Goal: Navigation & Orientation: Find specific page/section

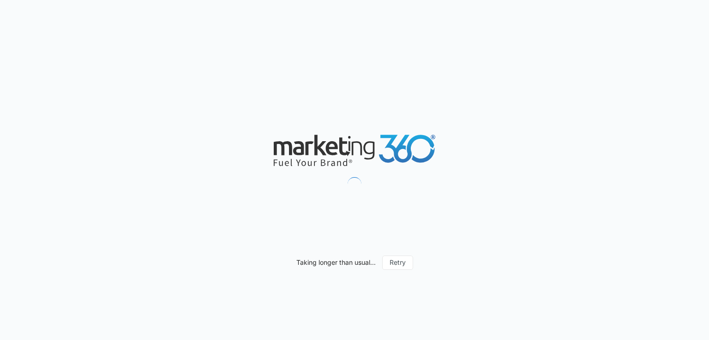
scroll to position [194, 0]
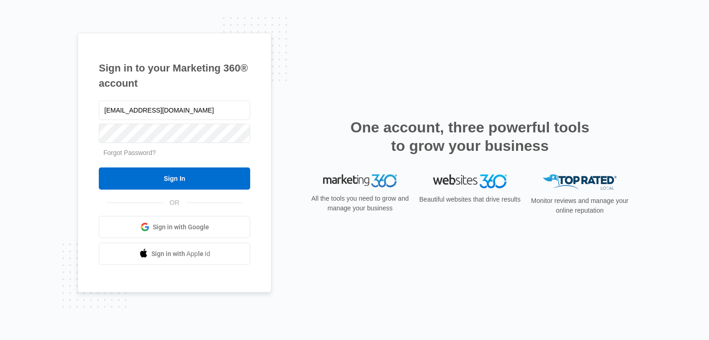
type input "sahu.satyaswarup@gmail.com"
click at [99, 167] on input "Sign In" at bounding box center [174, 178] width 151 height 22
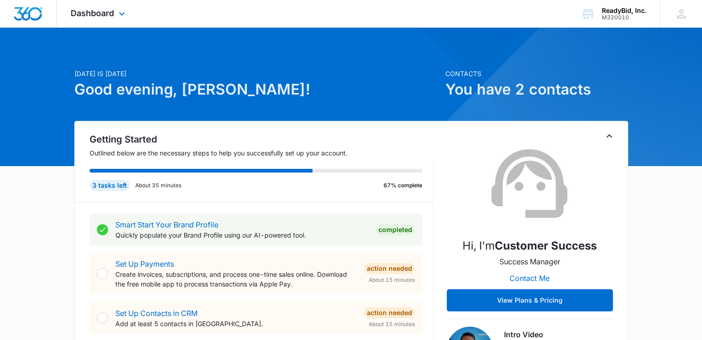
click at [114, 12] on div "Dashboard Apps Reputation Websites Forms CRM Email Social Content Ads Intellige…" at bounding box center [99, 13] width 84 height 27
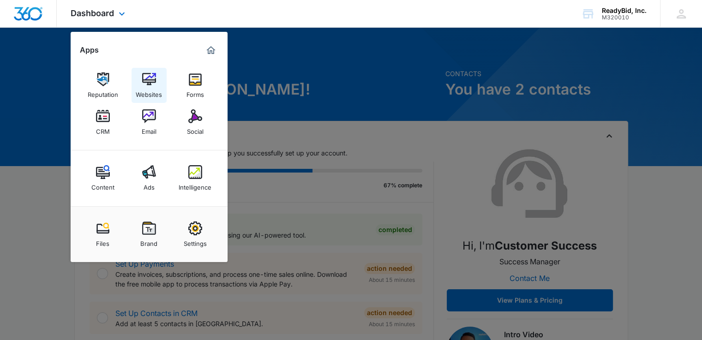
click at [146, 78] on img at bounding box center [149, 79] width 14 height 14
